Goal: Communication & Community: Answer question/provide support

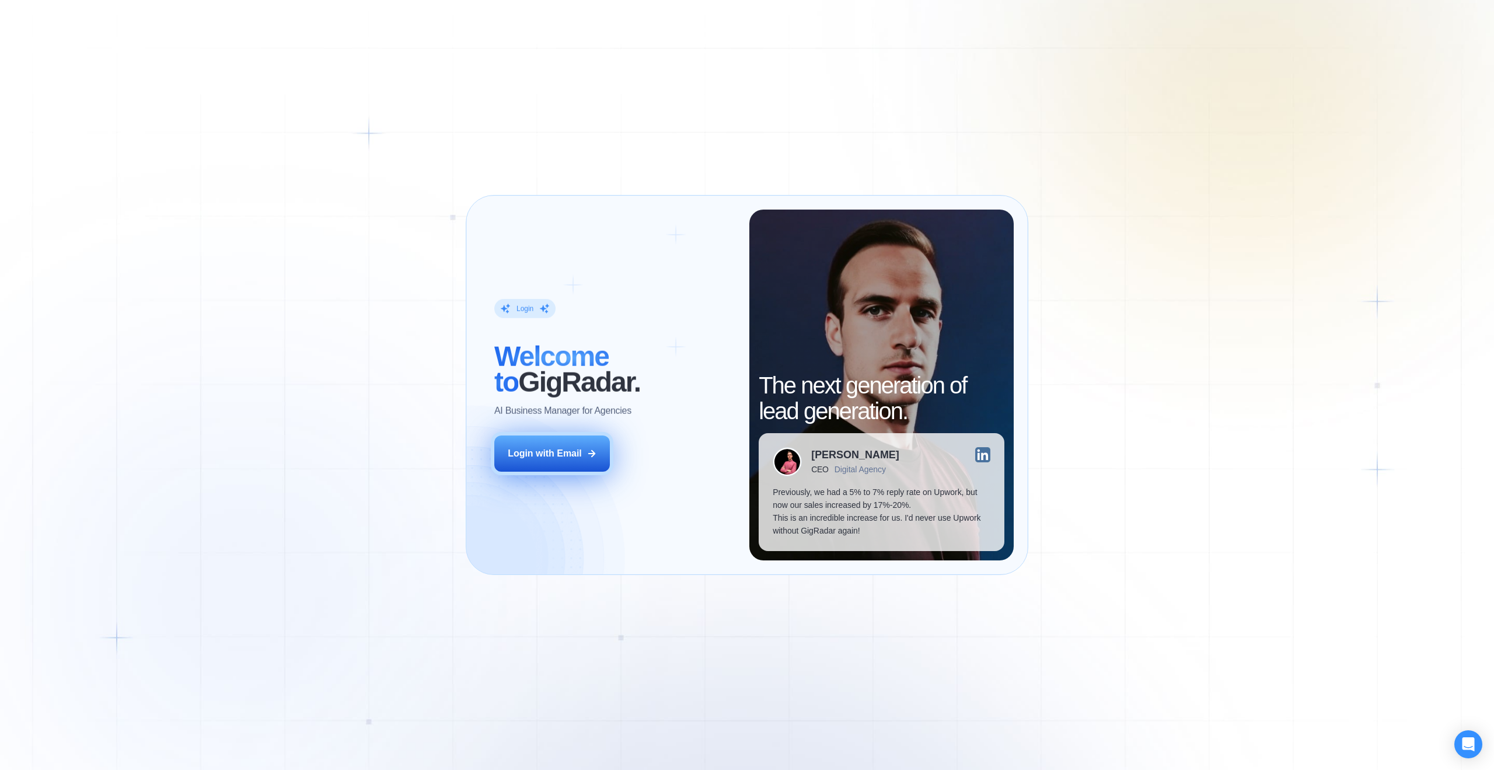
click at [578, 456] on div "Login with Email" at bounding box center [545, 453] width 74 height 13
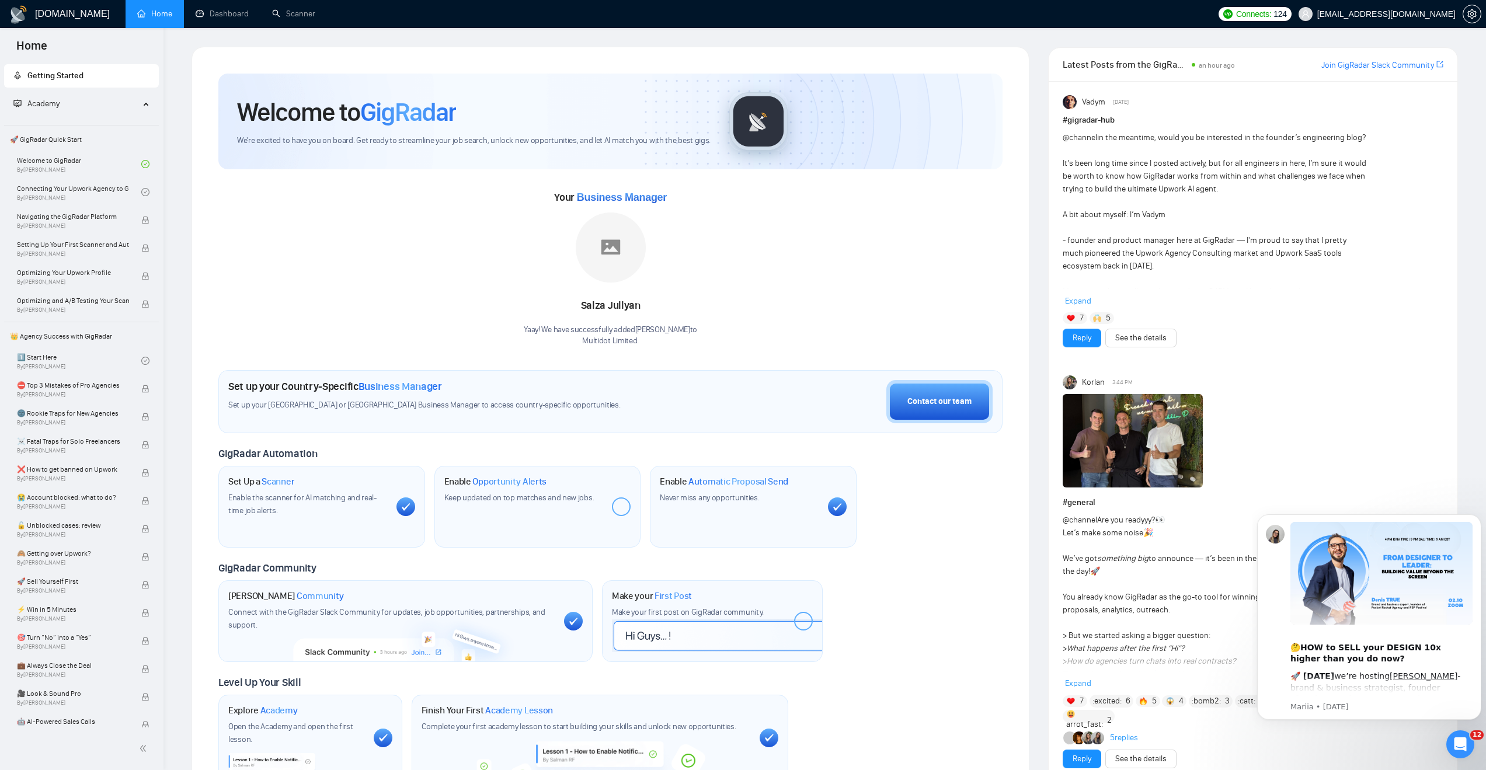
click at [620, 507] on div at bounding box center [621, 506] width 19 height 19
click at [1457, 744] on icon "Open Intercom Messenger" at bounding box center [1458, 742] width 8 height 9
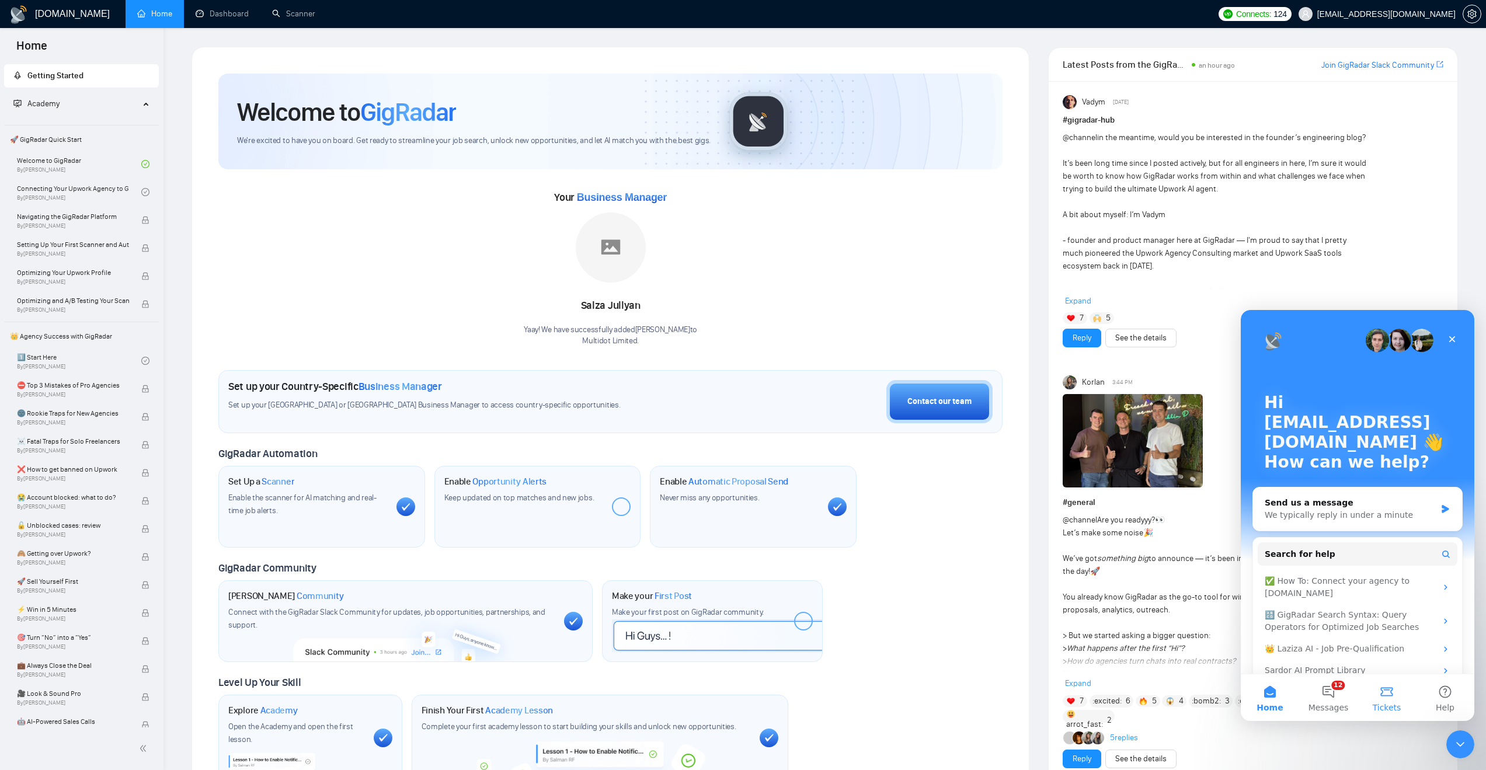
click at [1385, 701] on button "Tickets" at bounding box center [1386, 697] width 58 height 47
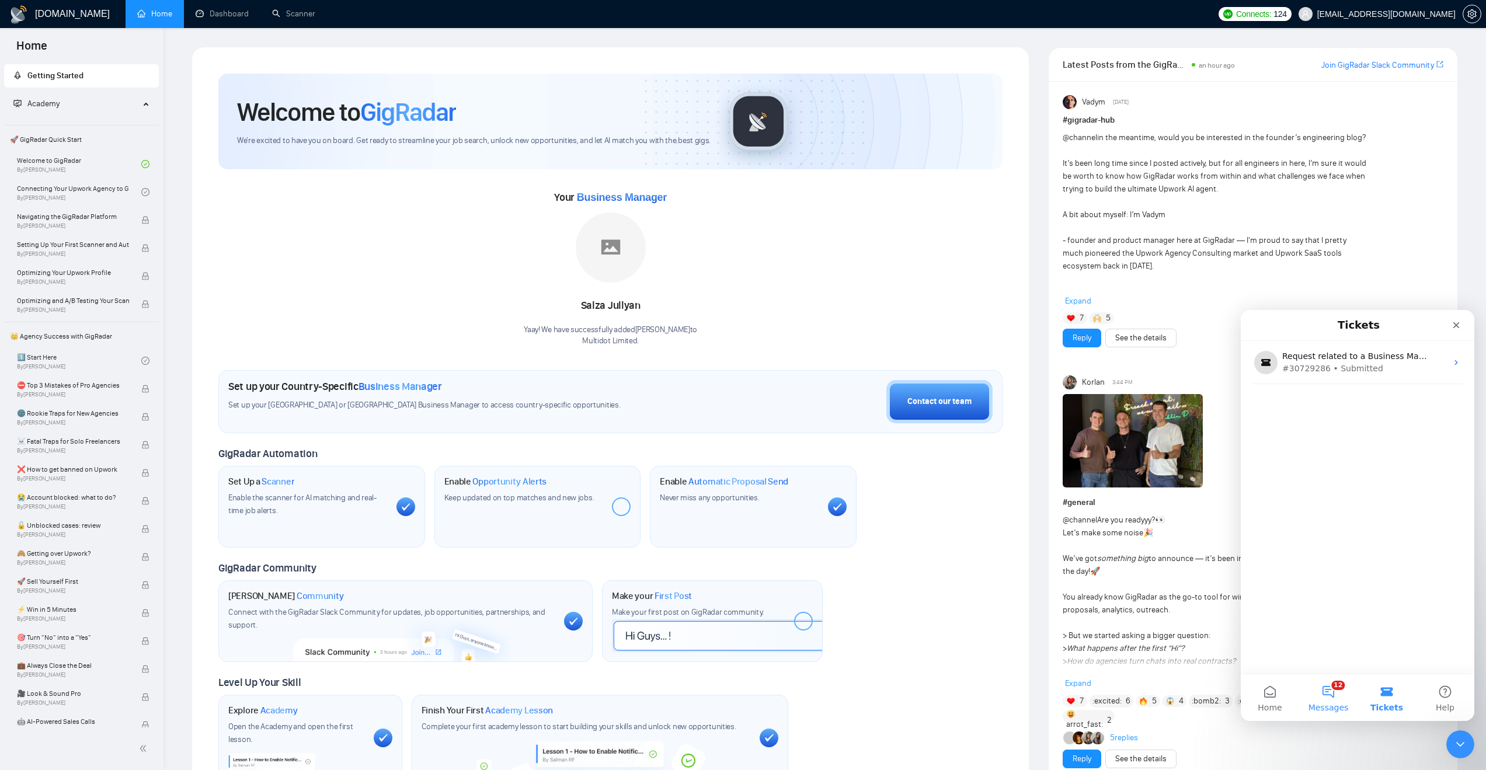
click at [1321, 692] on button "12 Messages" at bounding box center [1328, 697] width 58 height 47
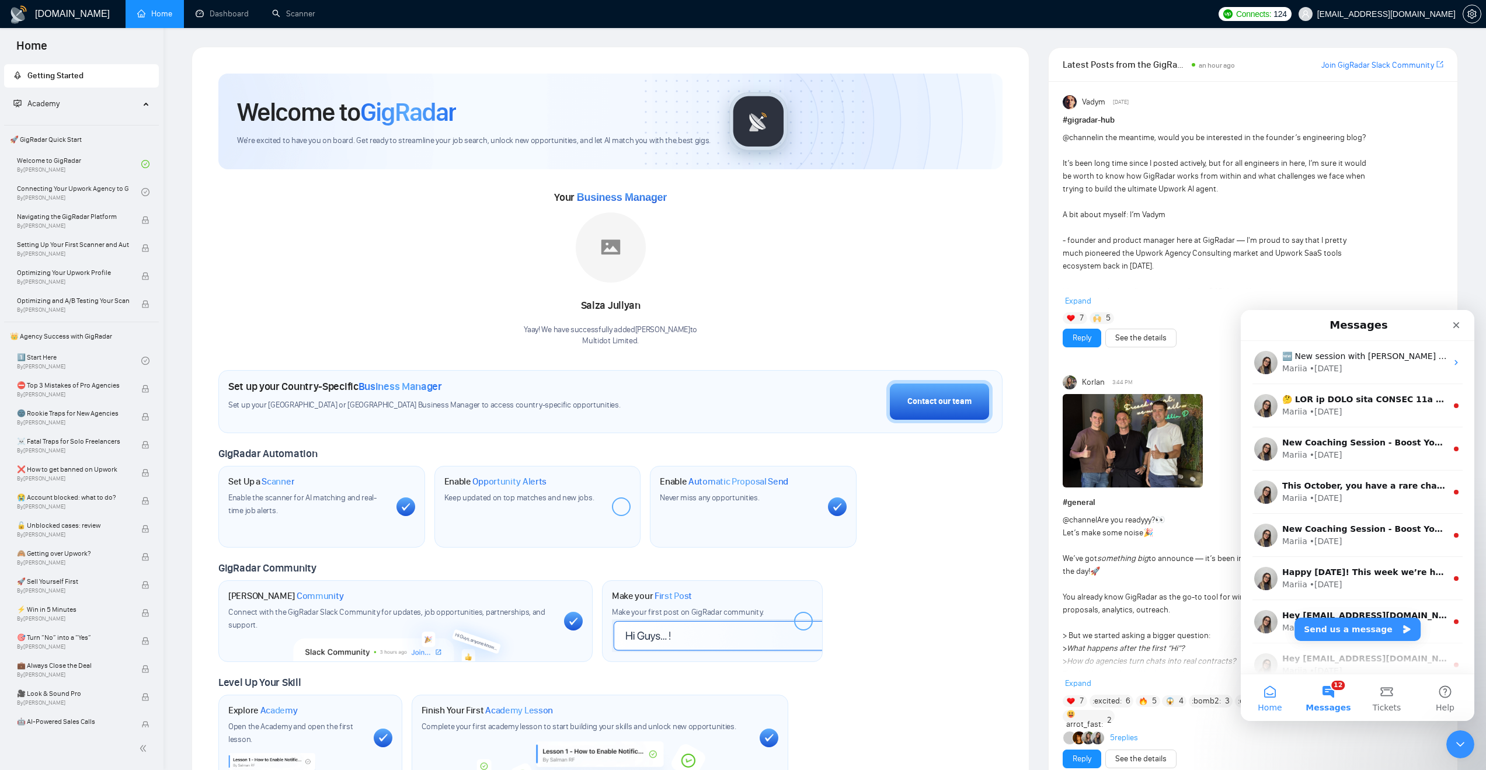
click at [1271, 696] on button "Home" at bounding box center [1269, 697] width 58 height 47
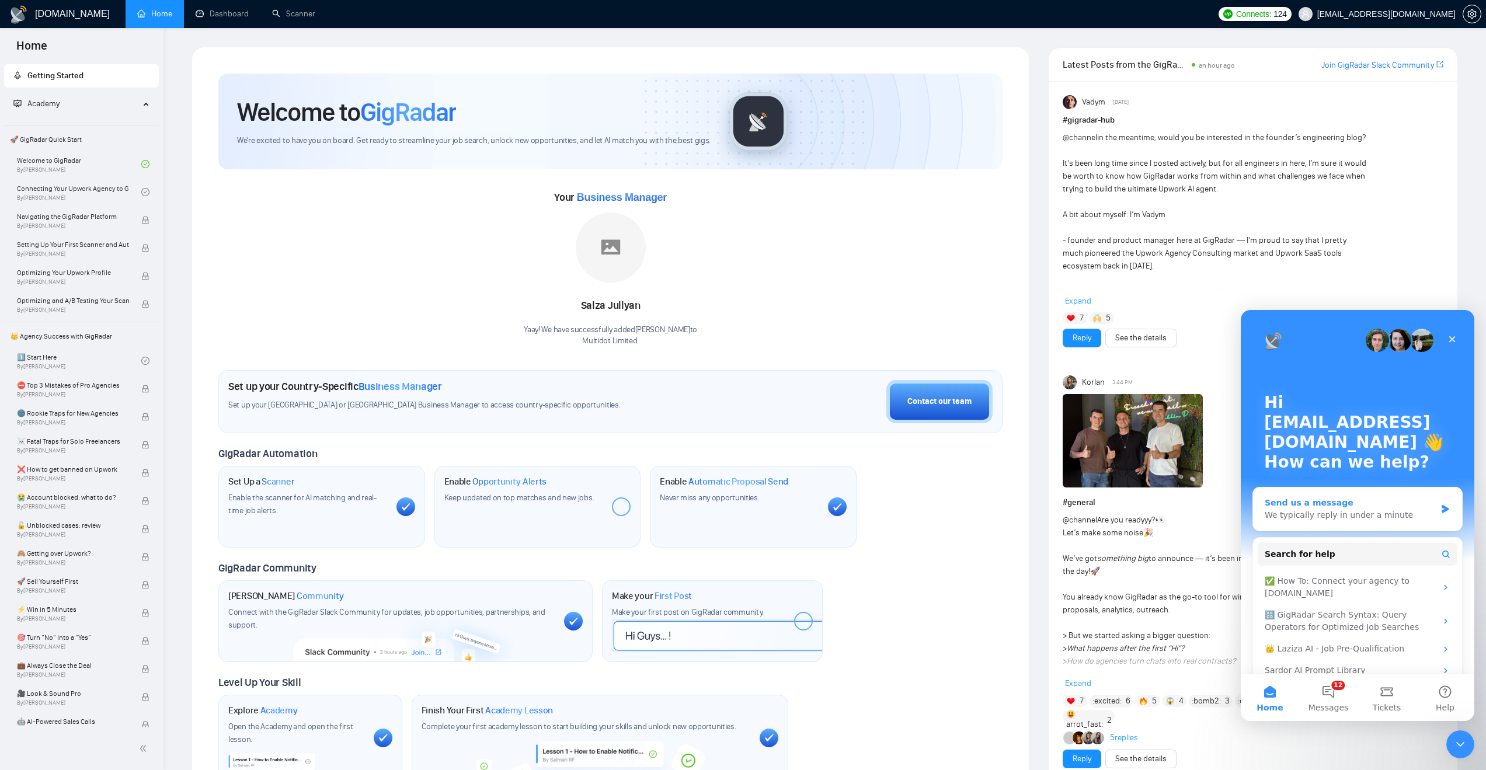
click at [1410, 515] on div "We typically reply in under a minute" at bounding box center [1349, 515] width 171 height 12
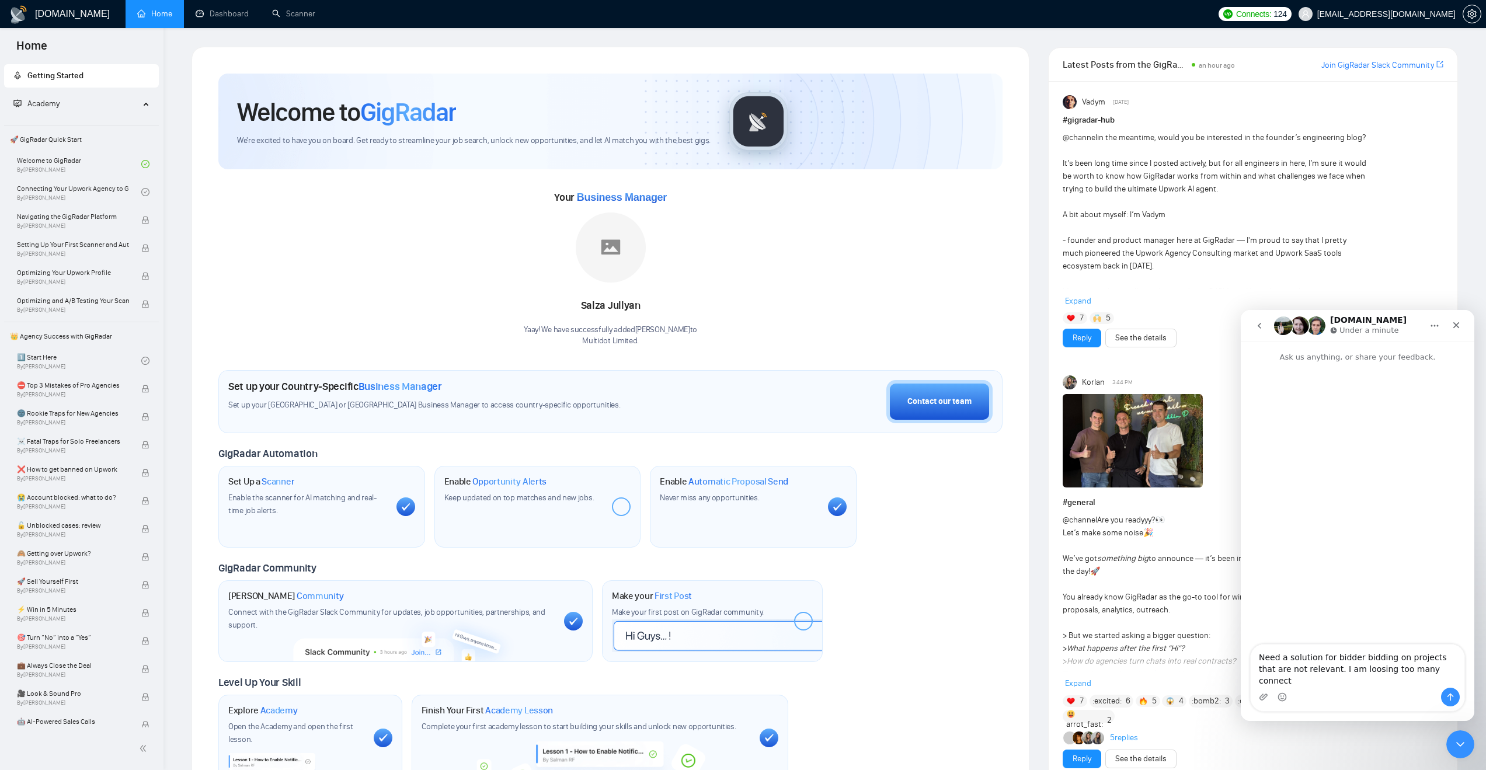
type textarea "Need a solution for bidder bidding on projects that are not relevant. I am loos…"
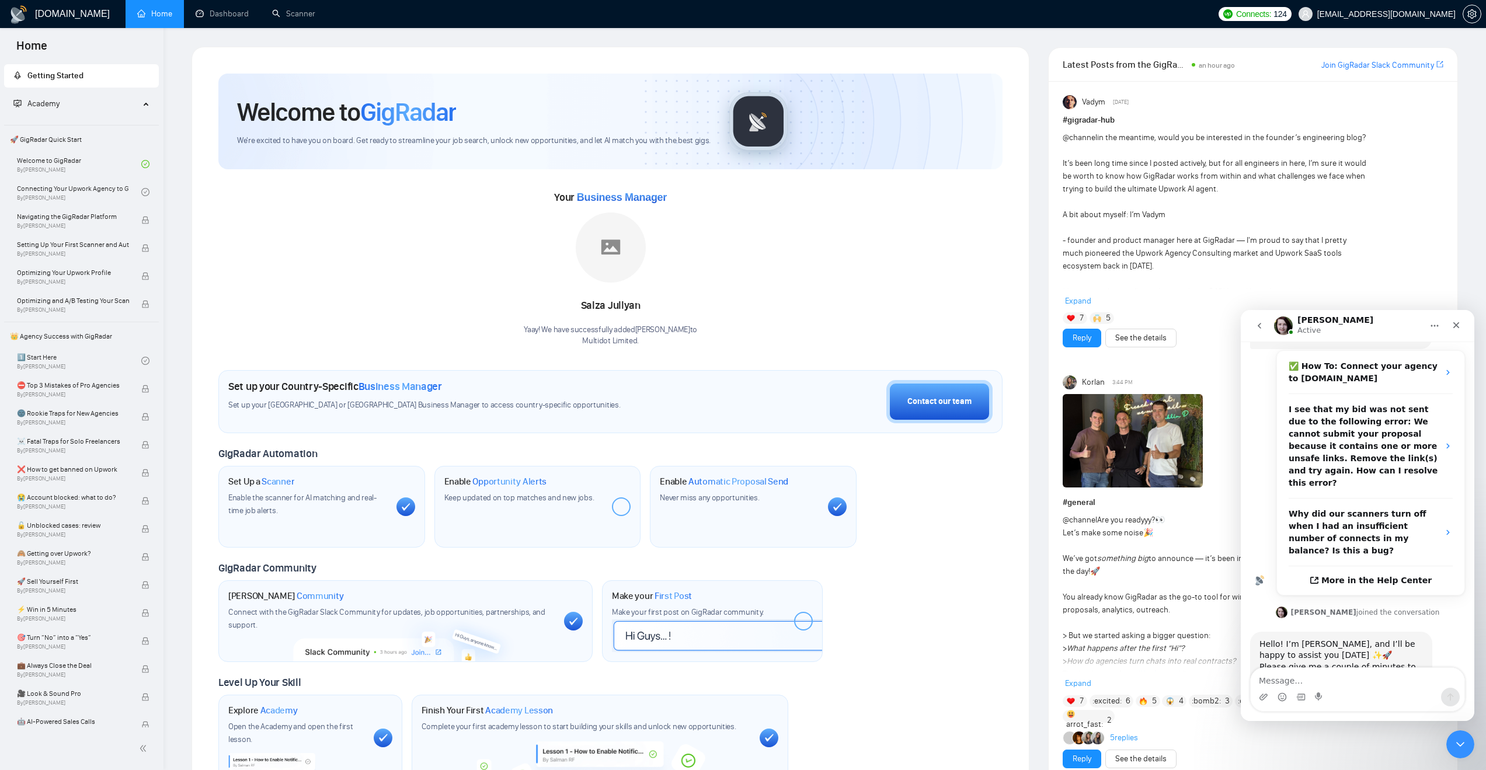
scroll to position [196, 0]
type textarea "Hi Iryna"
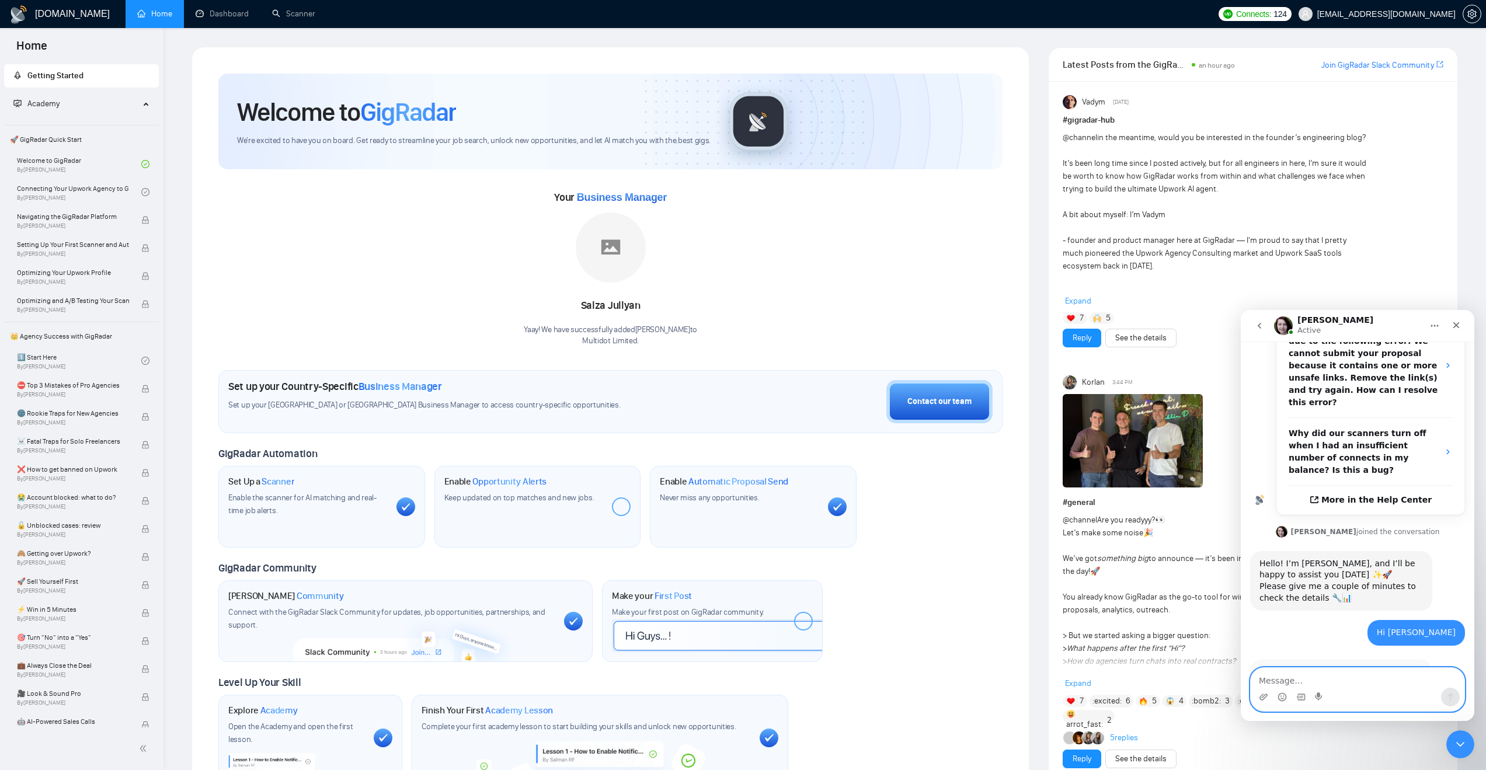
scroll to position [299, 0]
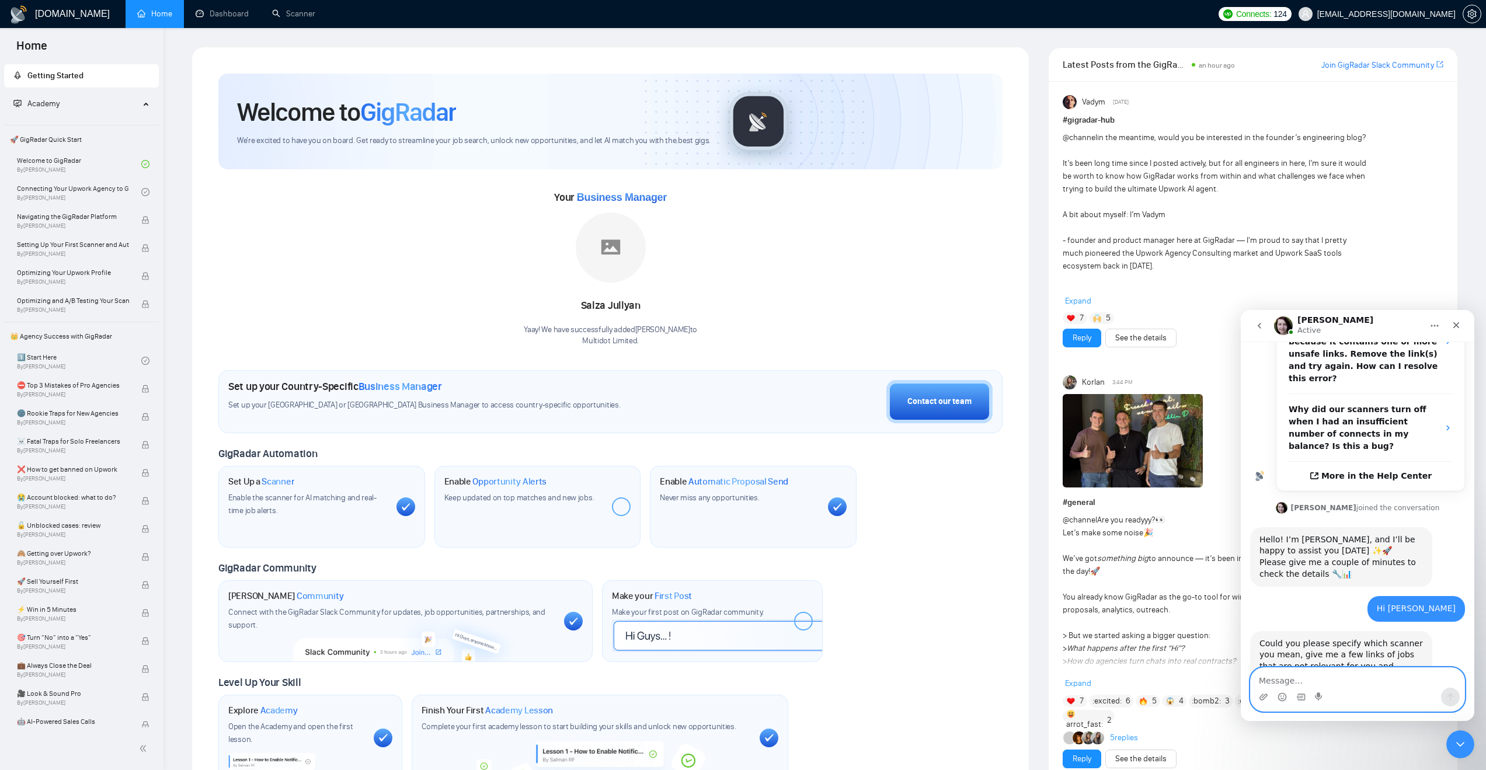
click at [1330, 678] on textarea "Message…" at bounding box center [1357, 678] width 214 height 20
type textarea "The issue is with all the scanners"
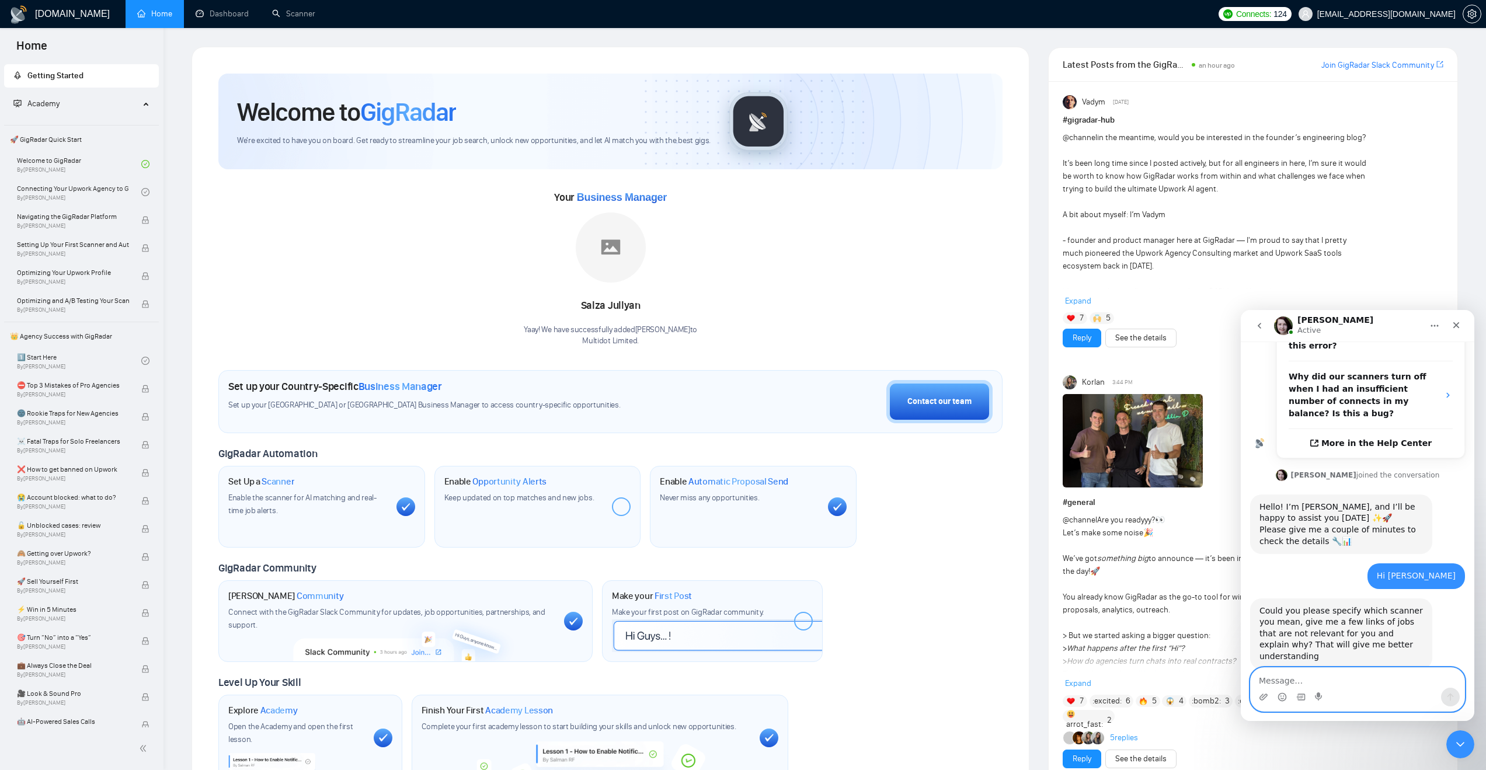
scroll to position [334, 0]
type textarea "S"
paste textarea "679313"
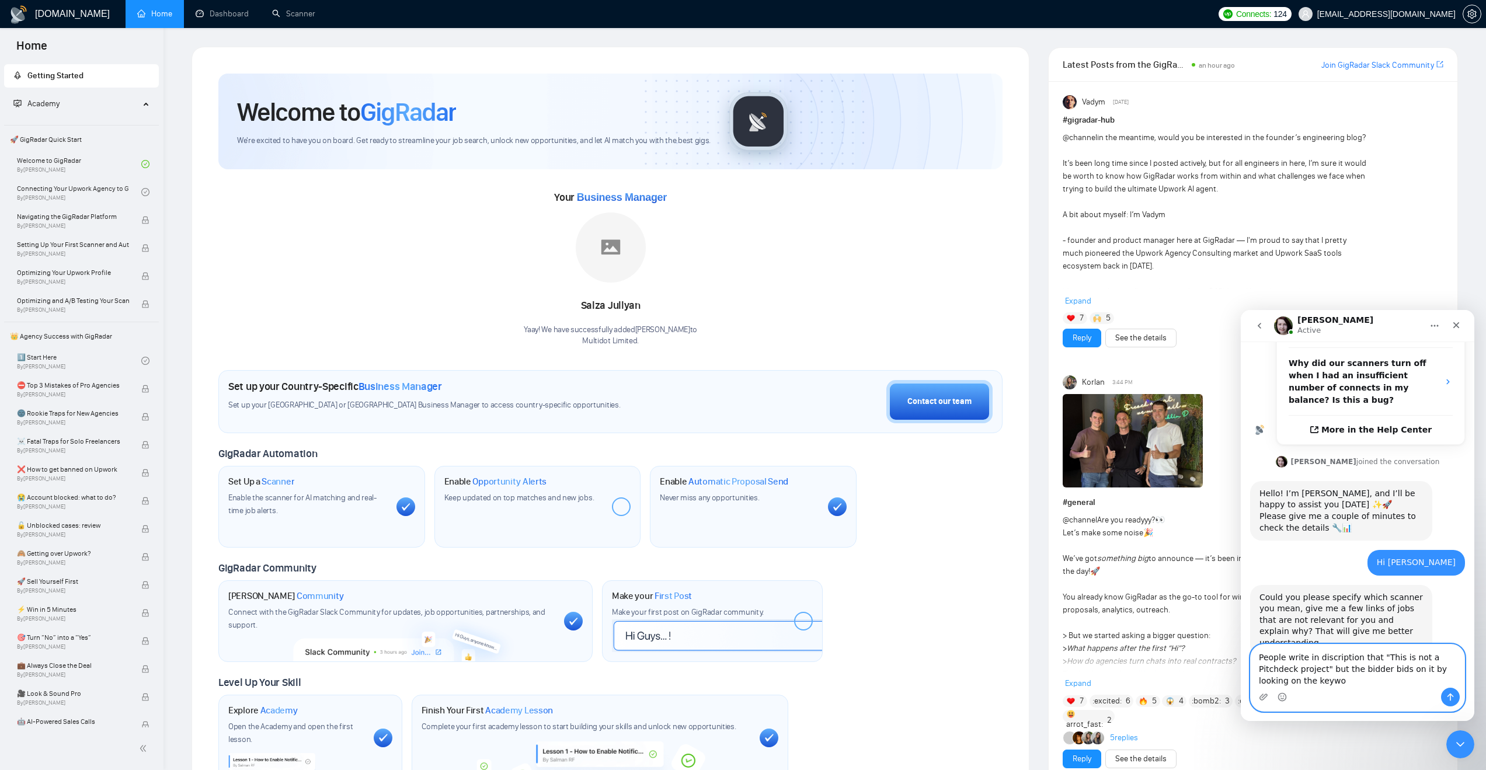
scroll to position [357, 0]
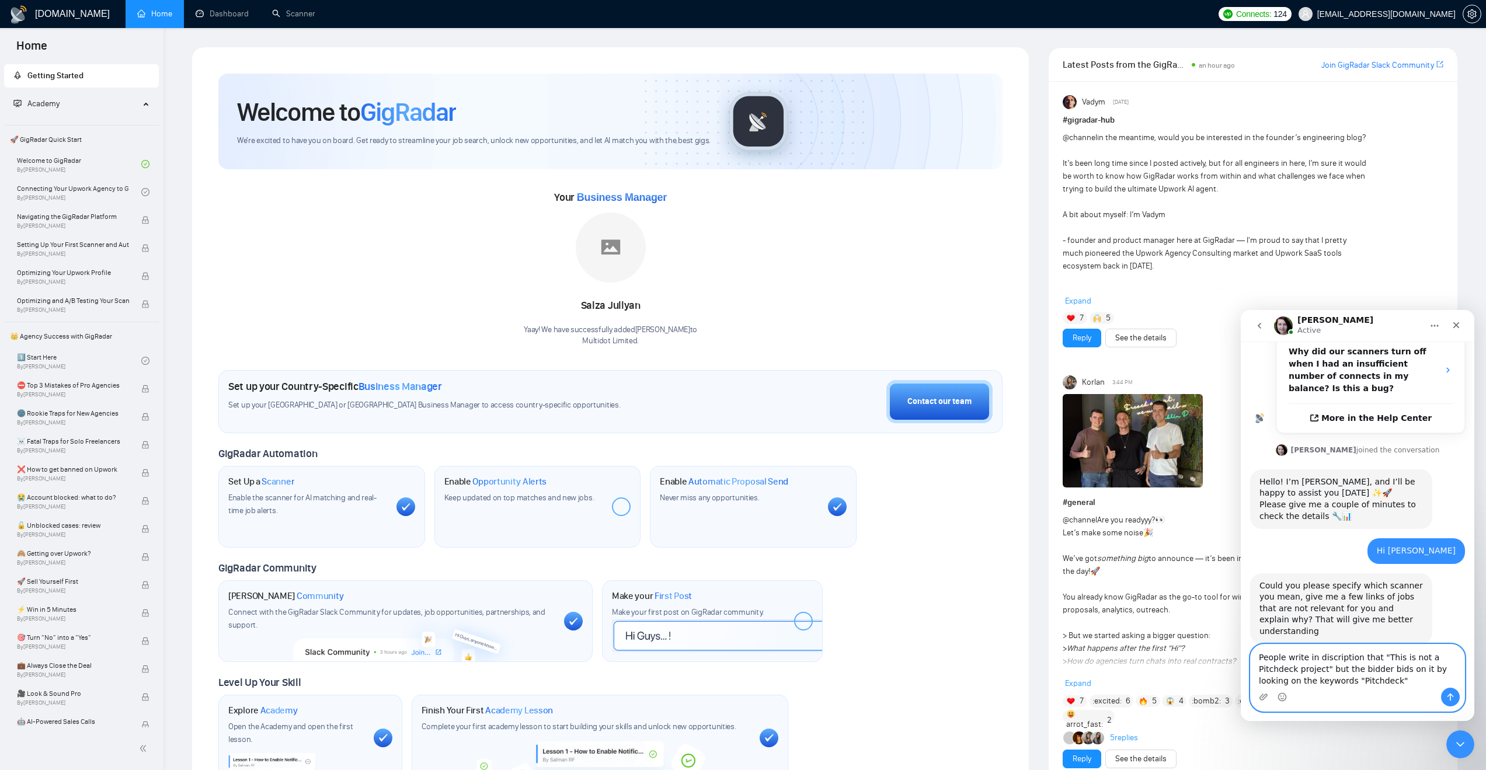
type textarea "People write in discription that "This is not a Pitchdeck project" but the bidd…"
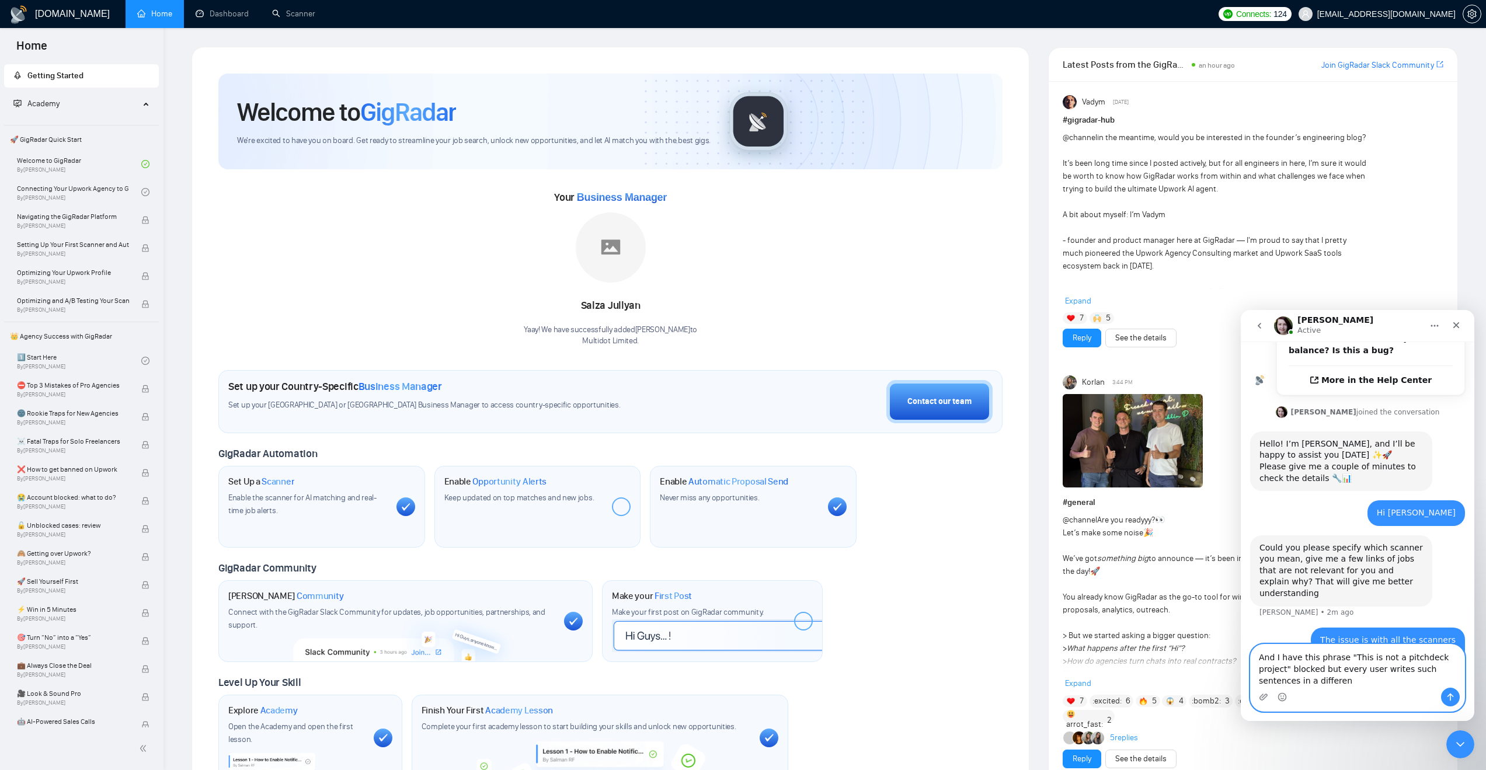
scroll to position [407, 0]
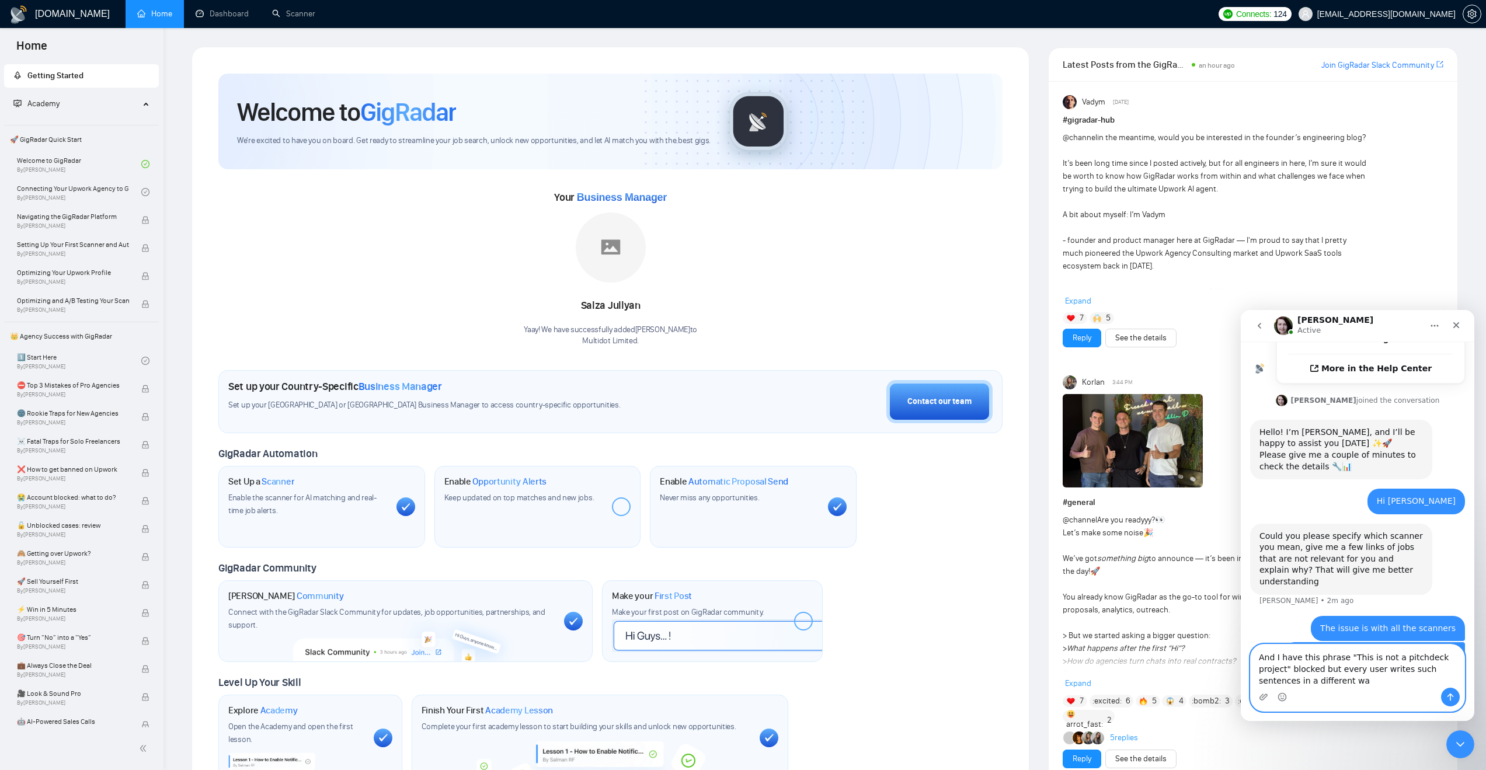
type textarea "And I have this phrase "This is not a pitchdeck project" blocked but every user…"
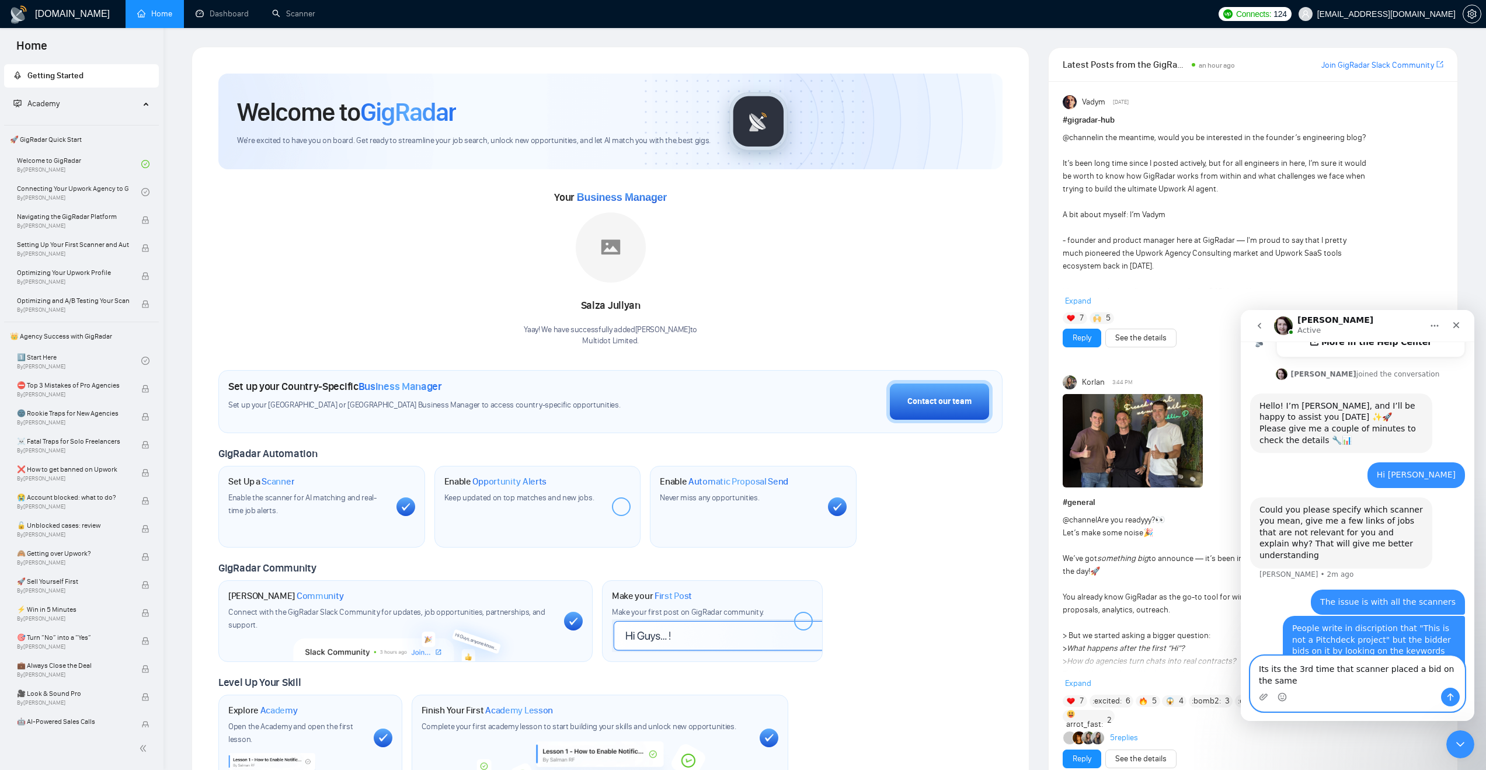
scroll to position [445, 0]
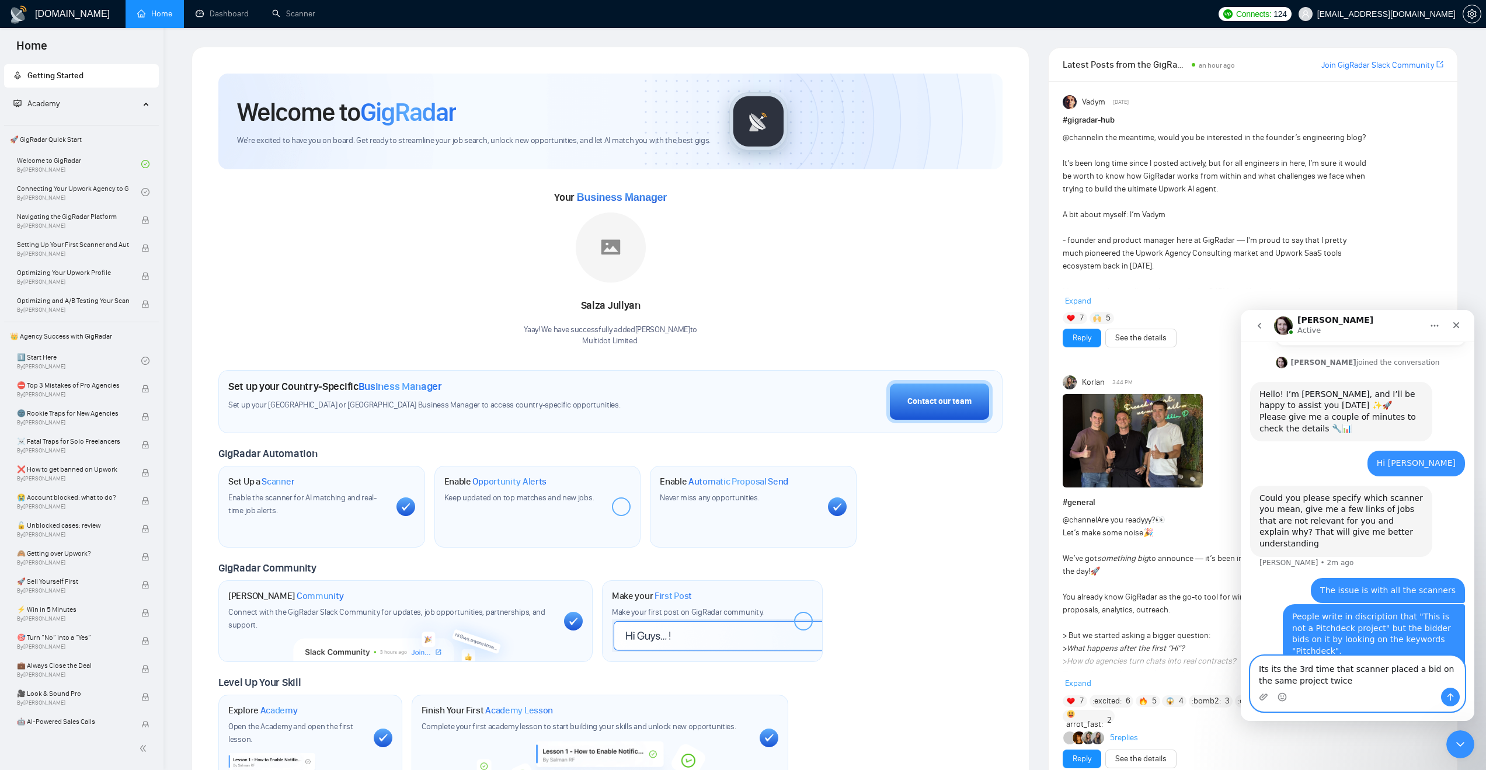
type textarea "Its its the 3rd time that scanner placed a bid on the same project twice."
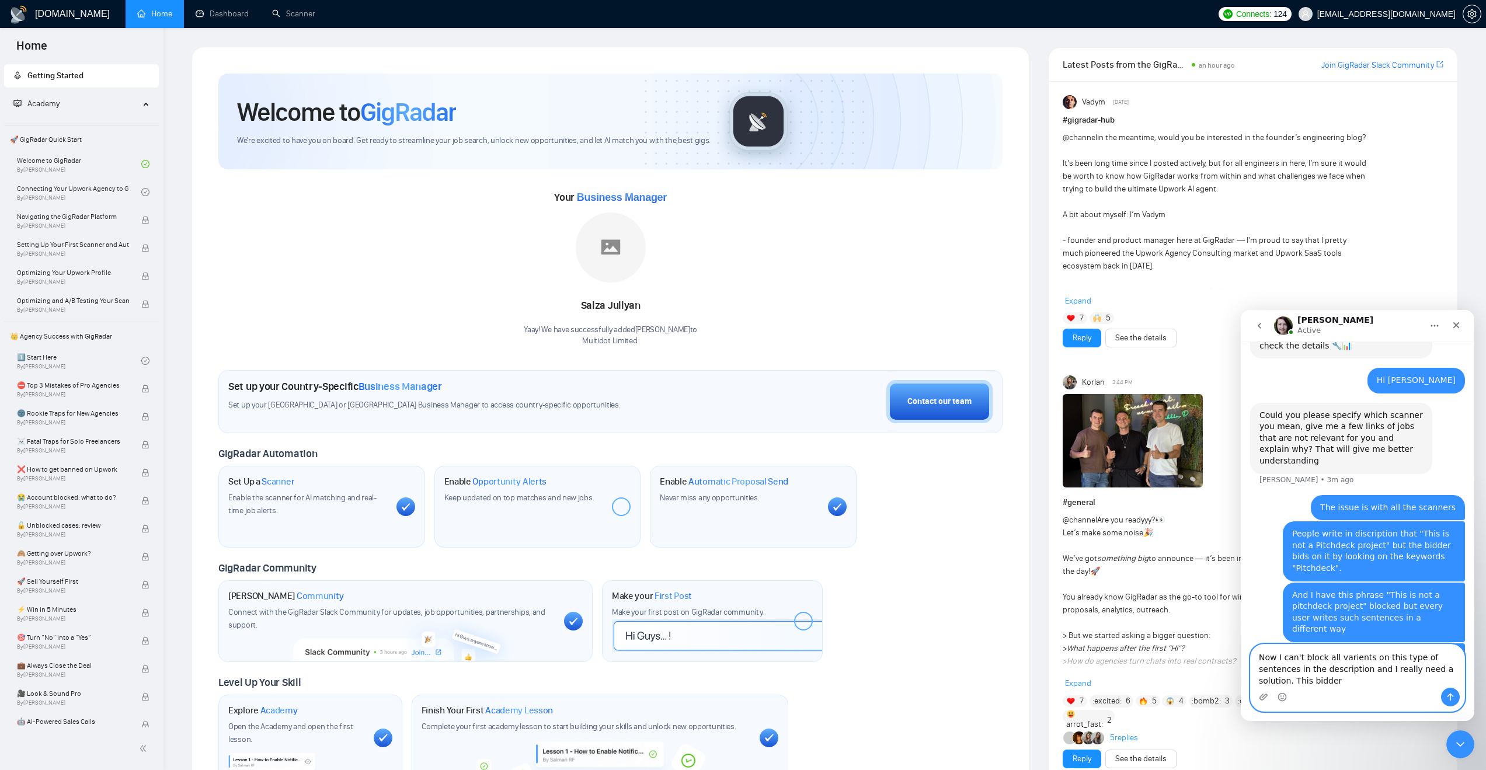
scroll to position [539, 0]
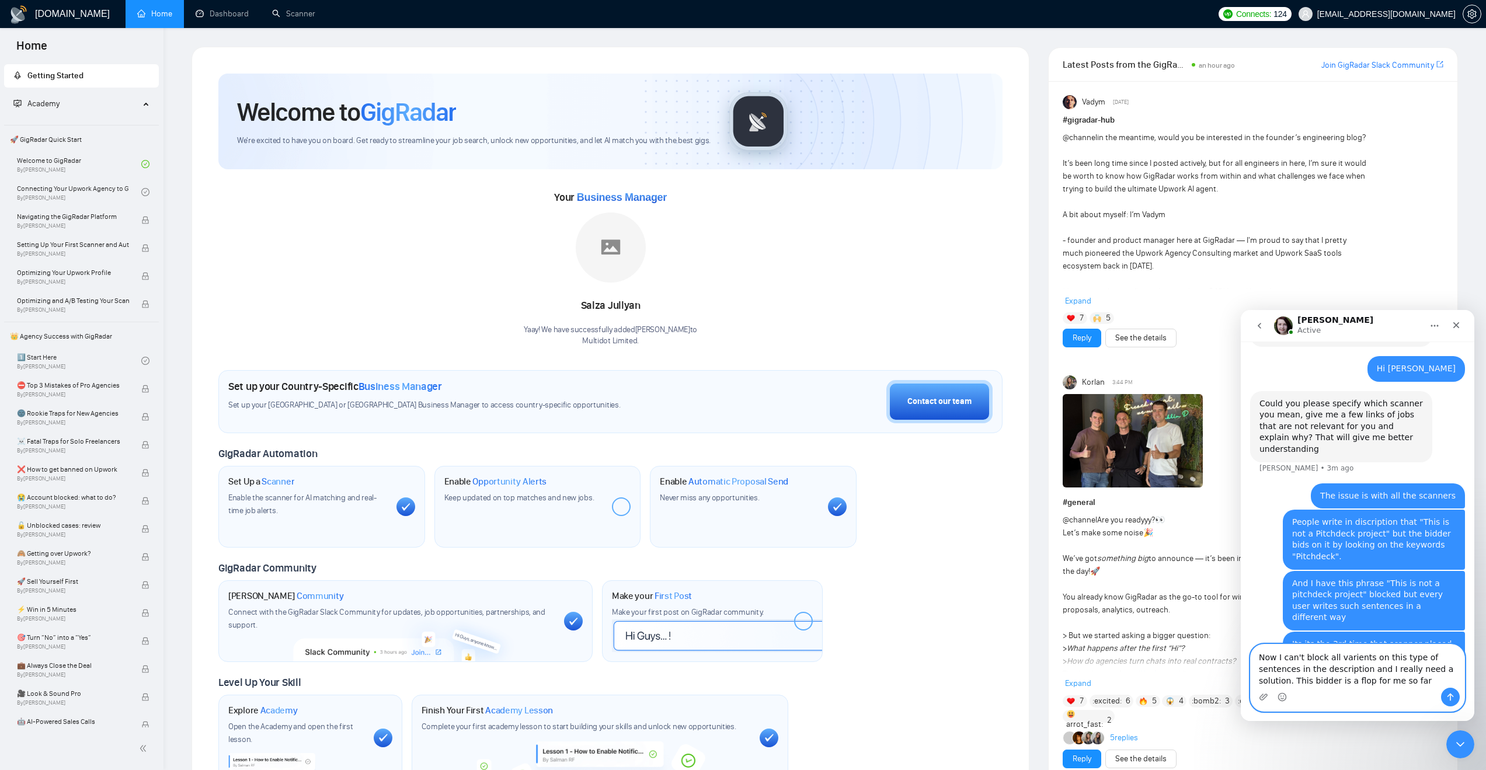
type textarea "Now I can't block all varients on this type of sentences in the description and…"
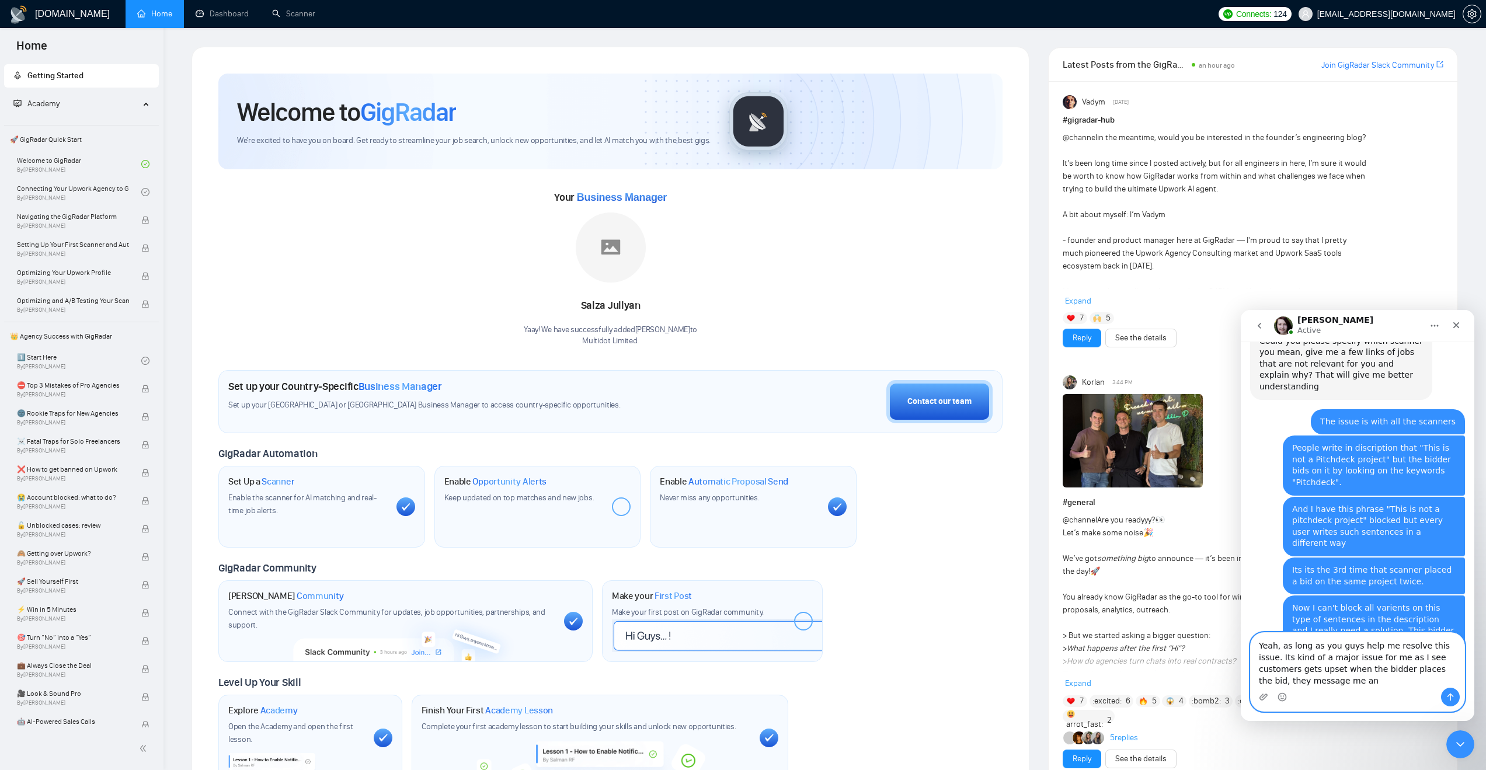
scroll to position [614, 0]
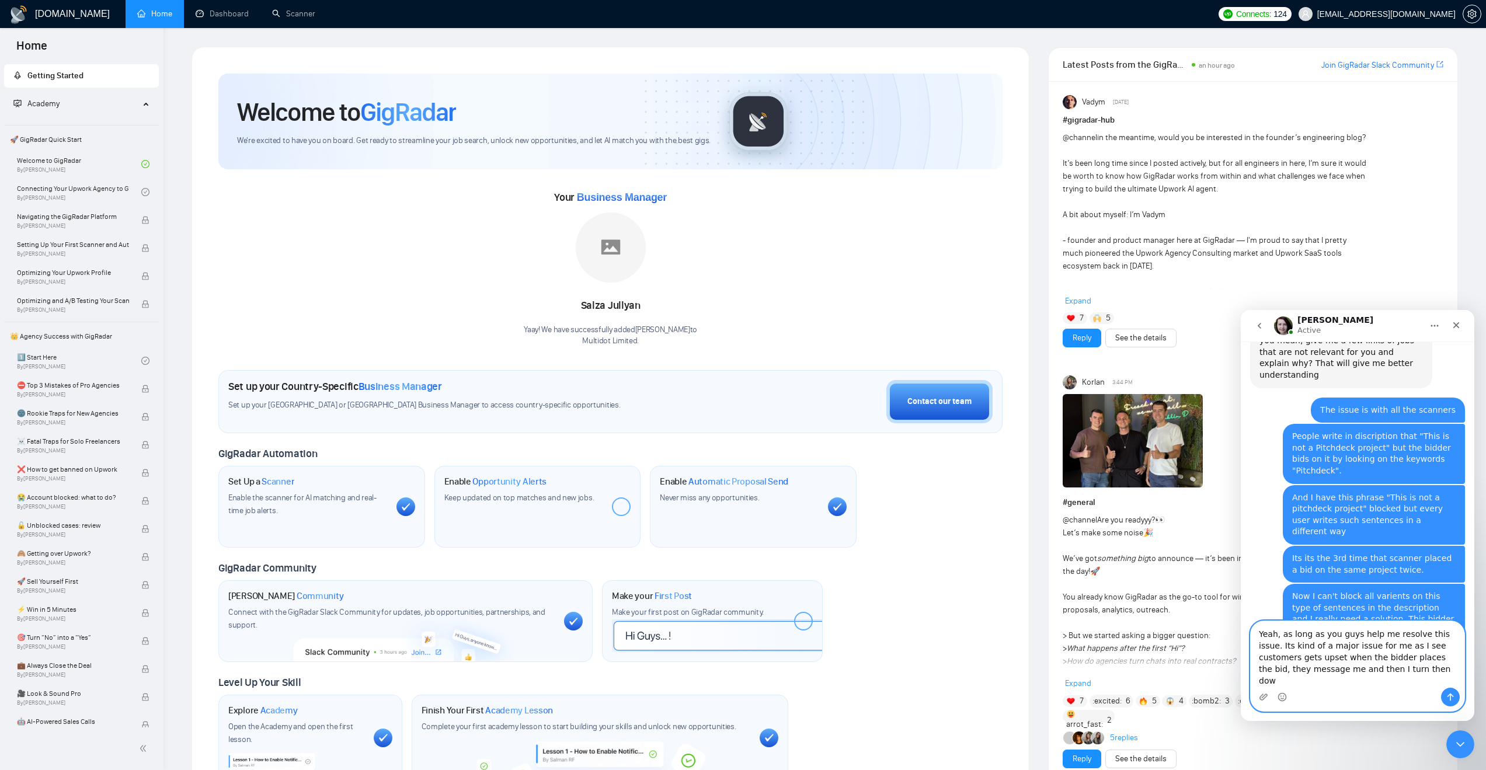
type textarea "Yeah, as long as you guys help me resolve this issue. Its kind of a major issue…"
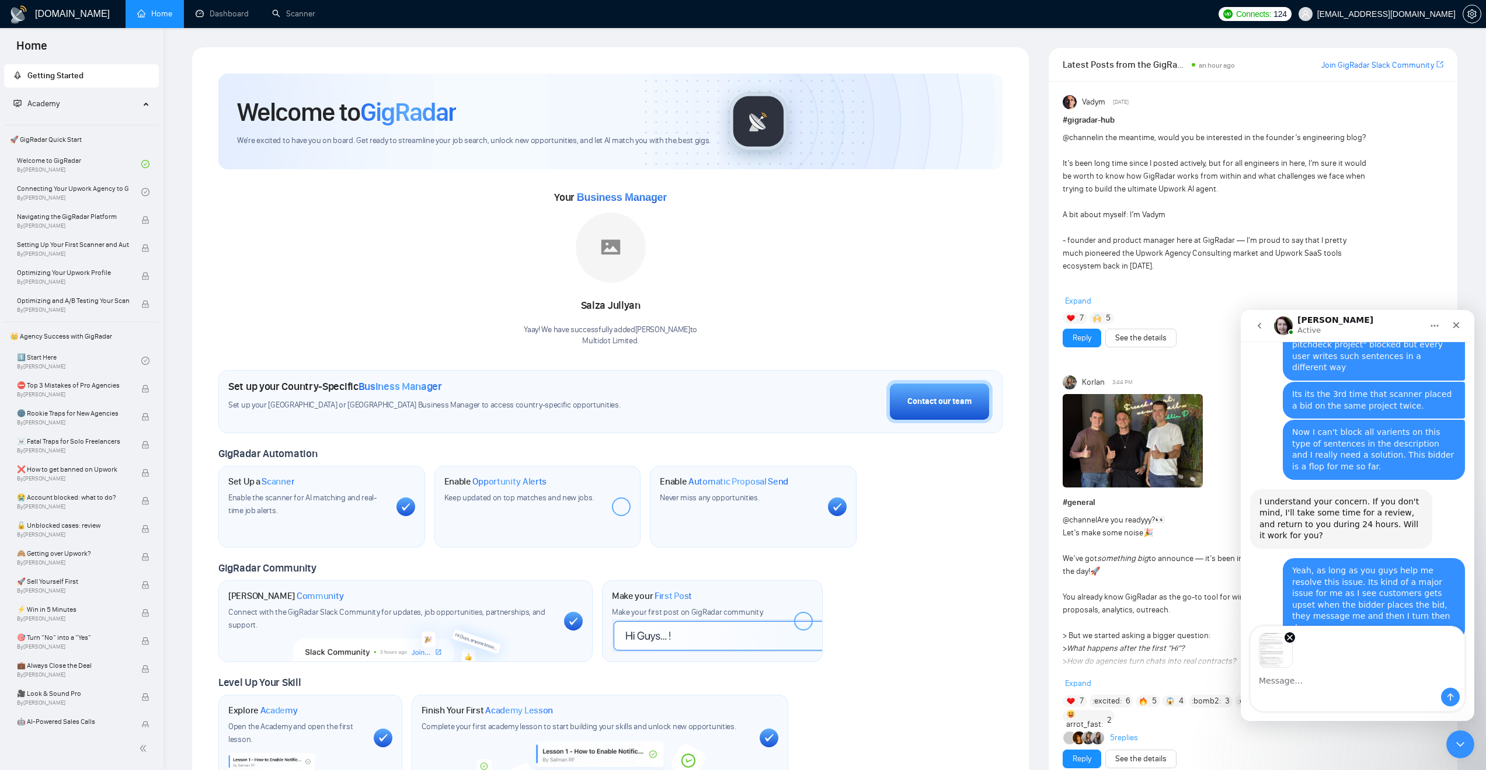
scroll to position [819, 0]
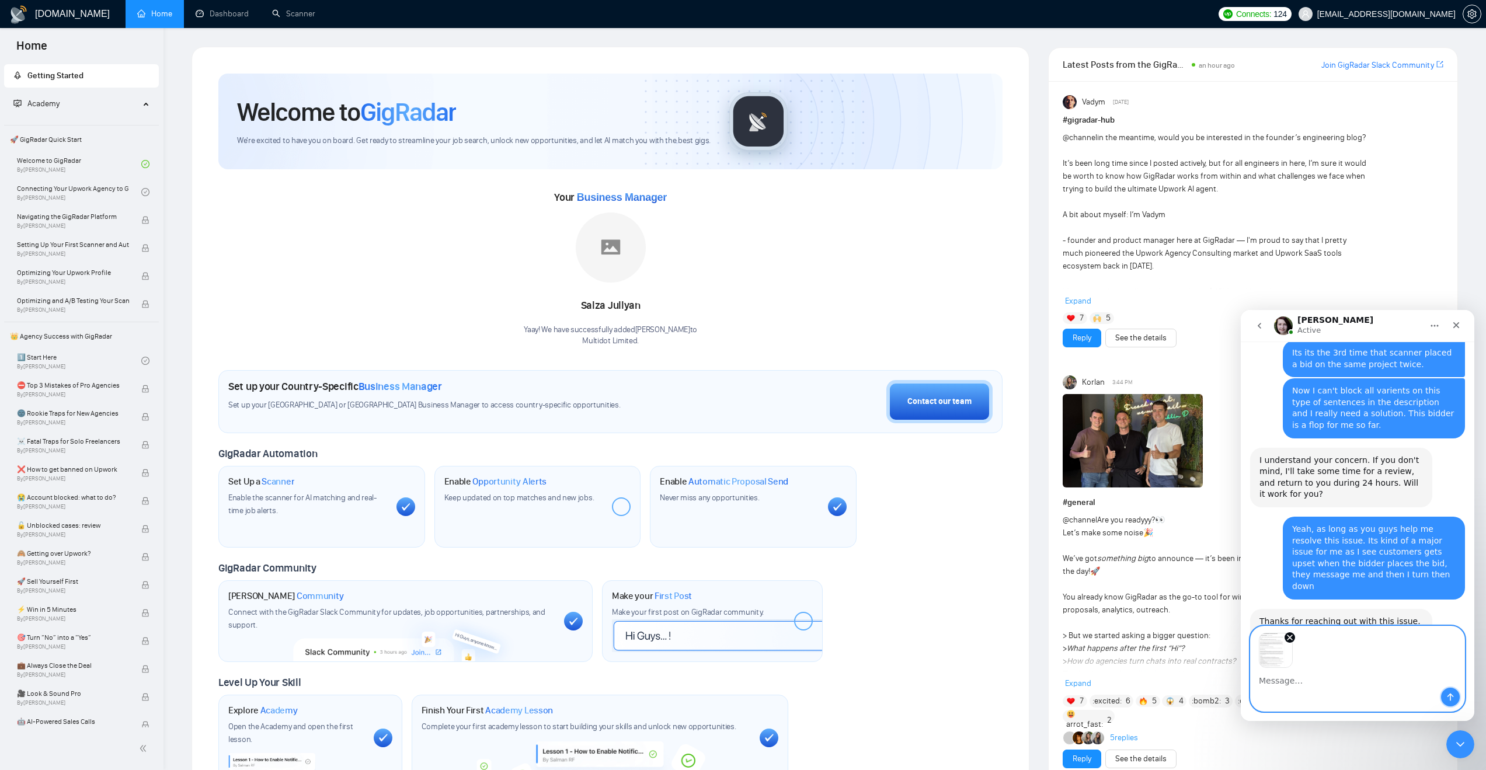
click at [1448, 699] on icon "Send a message…" at bounding box center [1449, 696] width 9 height 9
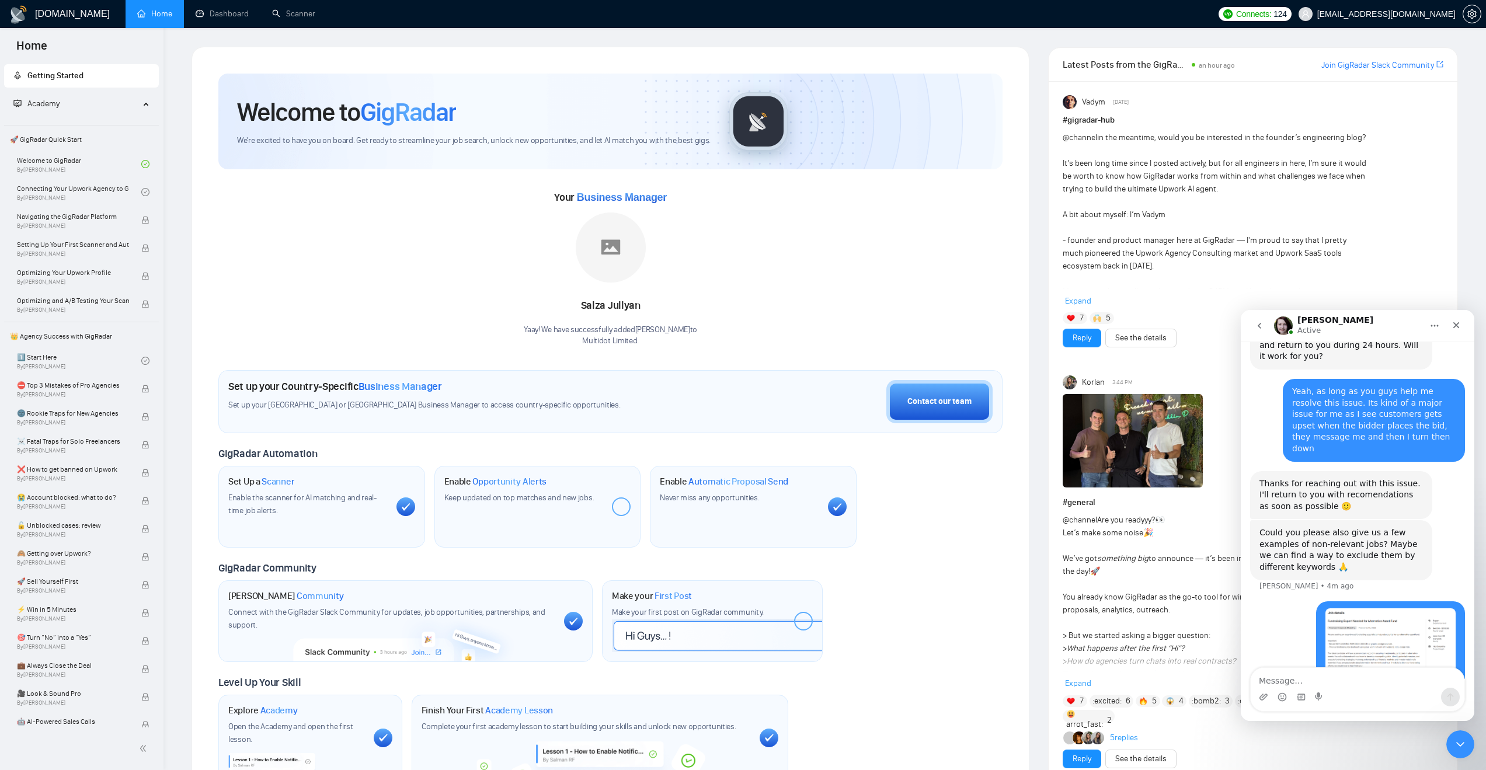
scroll to position [957, 0]
click at [1377, 681] on textarea "Message…" at bounding box center [1357, 678] width 214 height 20
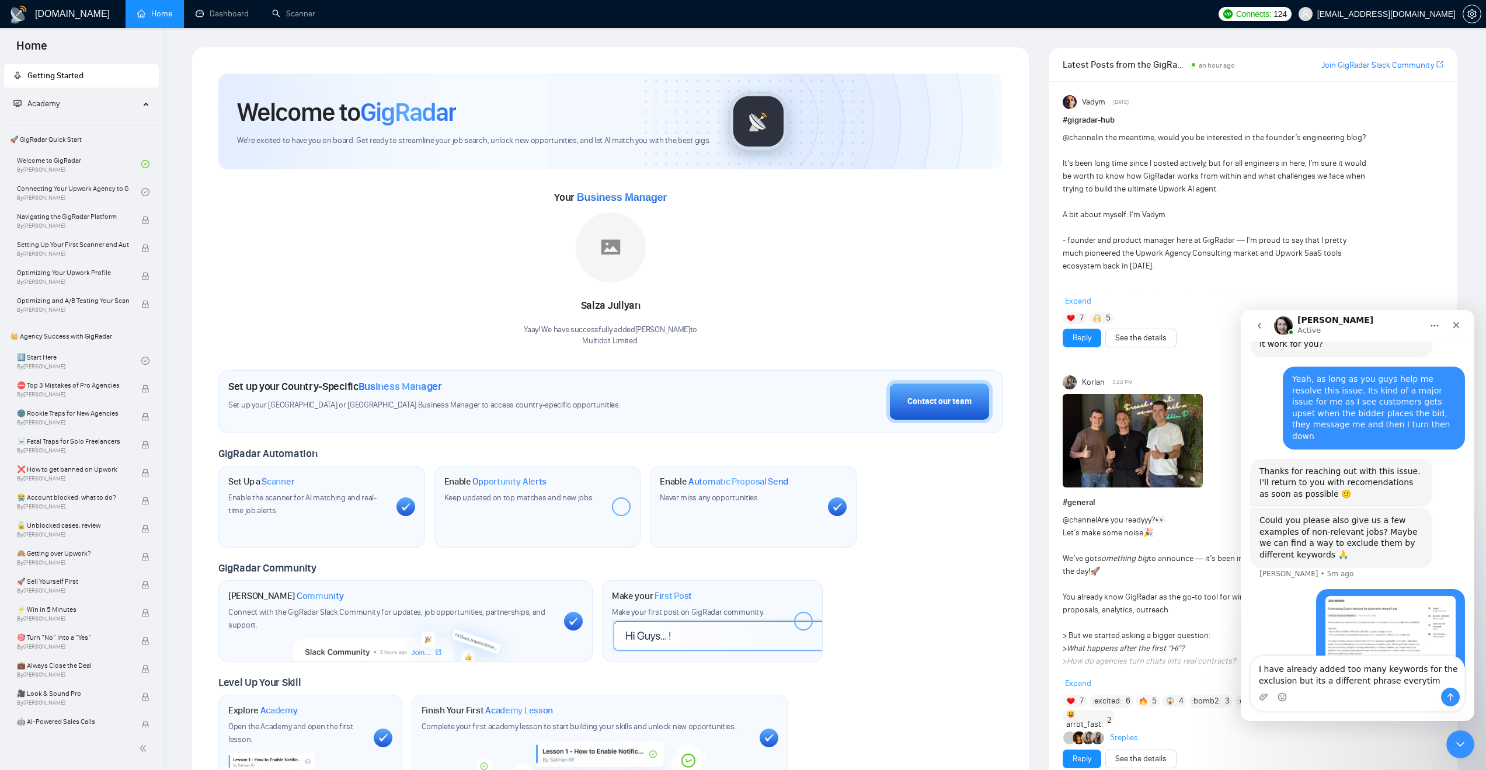
type textarea "I have already added too many keywords for the exclusion but its a different ph…"
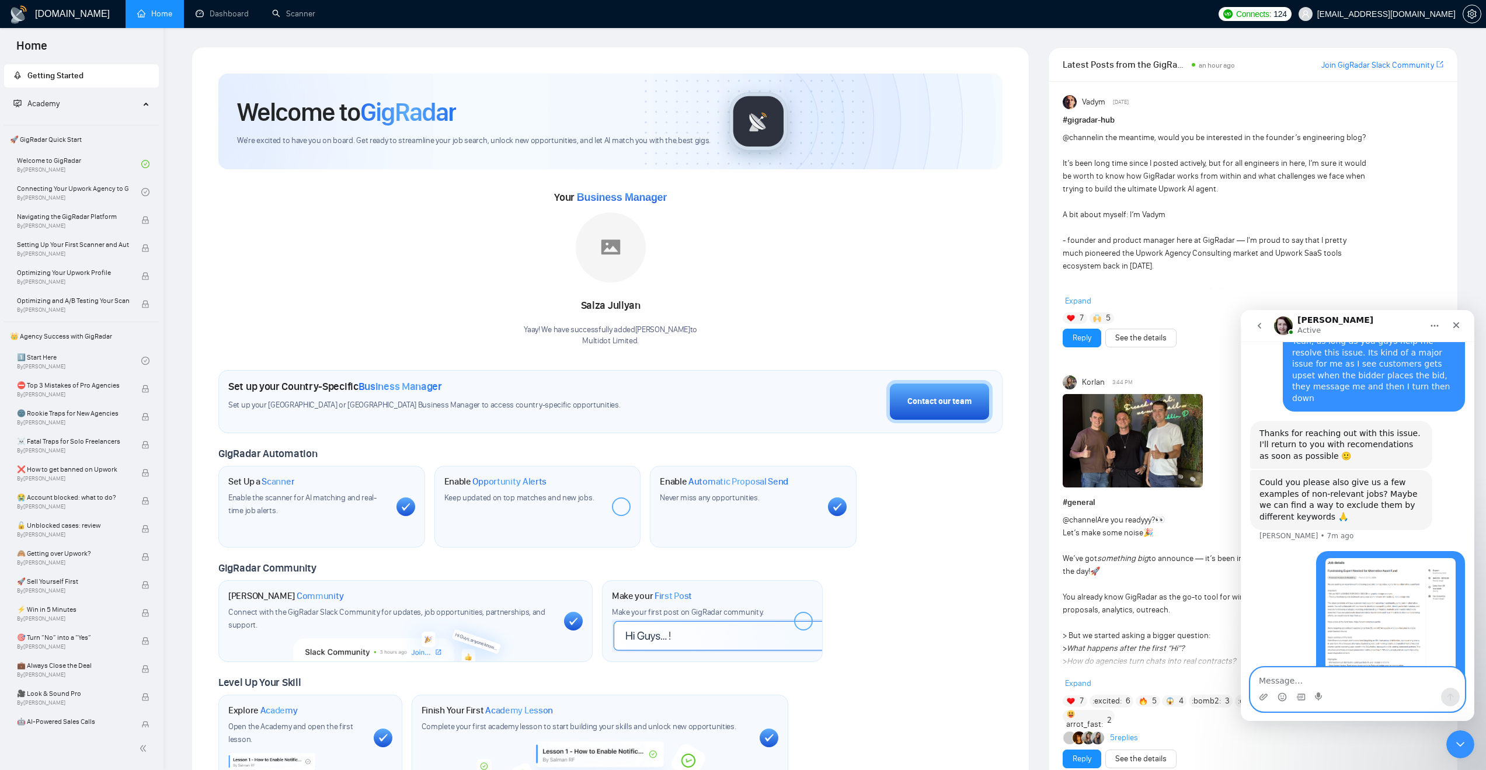
click at [1302, 682] on textarea "Message…" at bounding box center [1357, 678] width 214 height 20
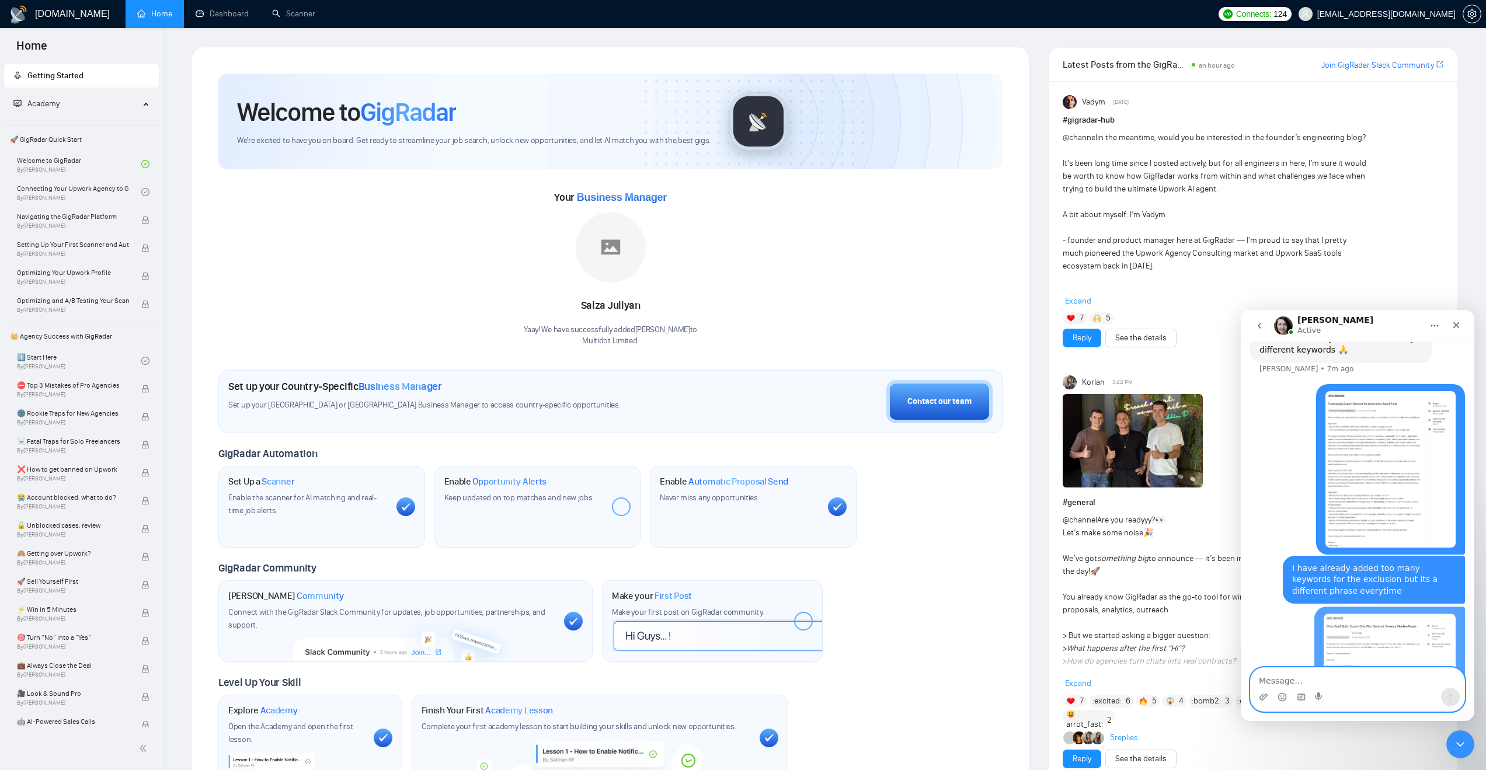
scroll to position [1179, 0]
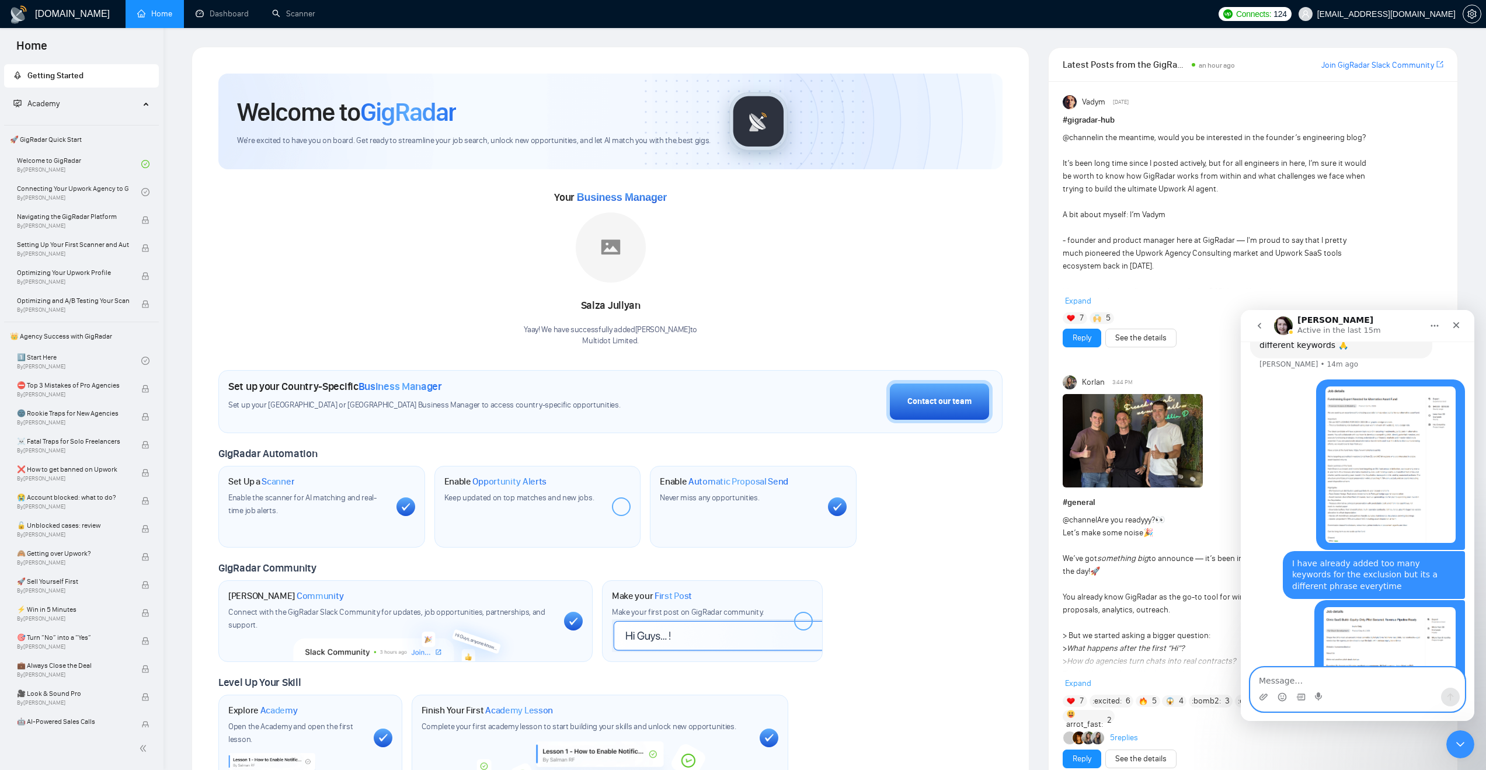
type textarea "i"
type textarea "Is this helpful?"
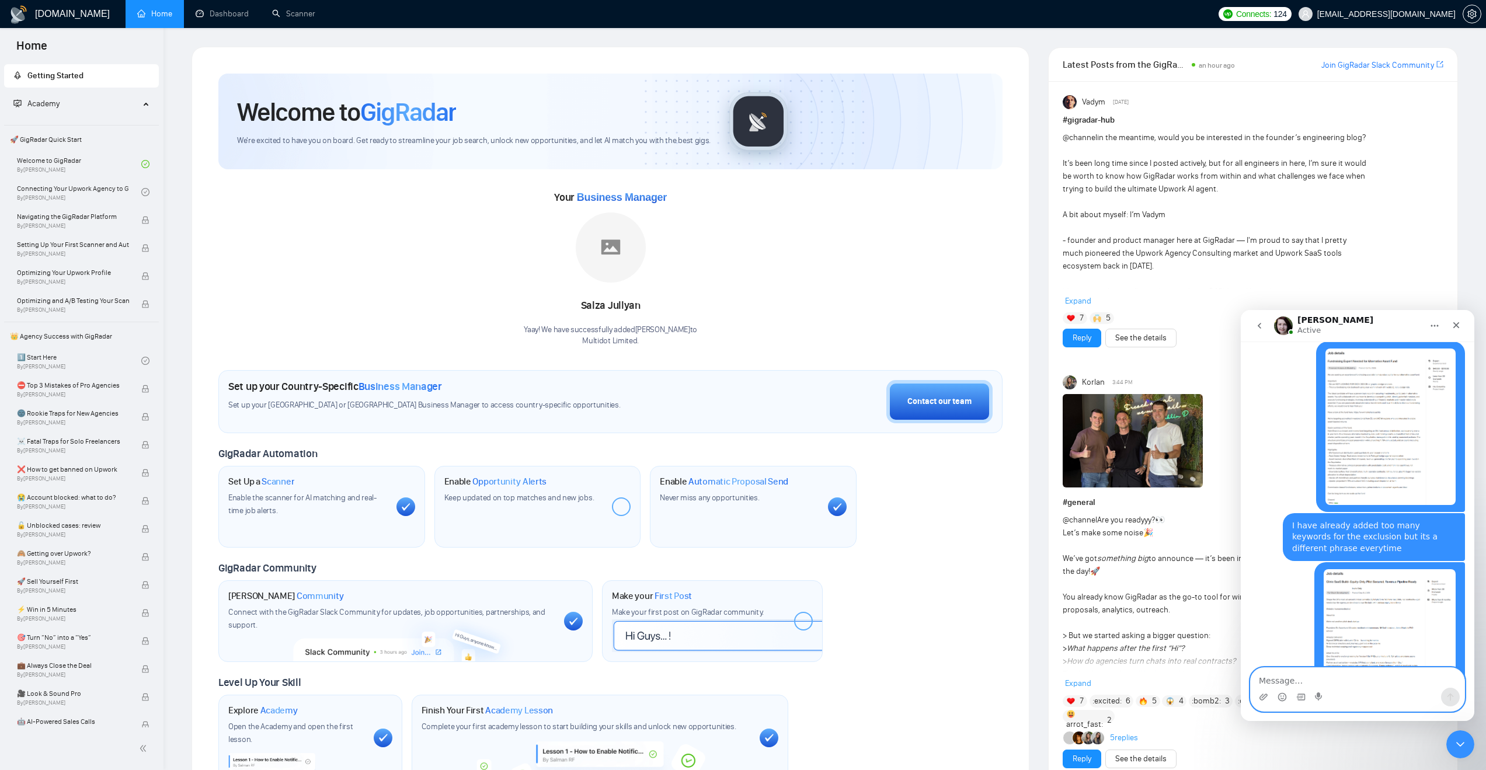
scroll to position [1240, 0]
